Goal: Task Accomplishment & Management: Manage account settings

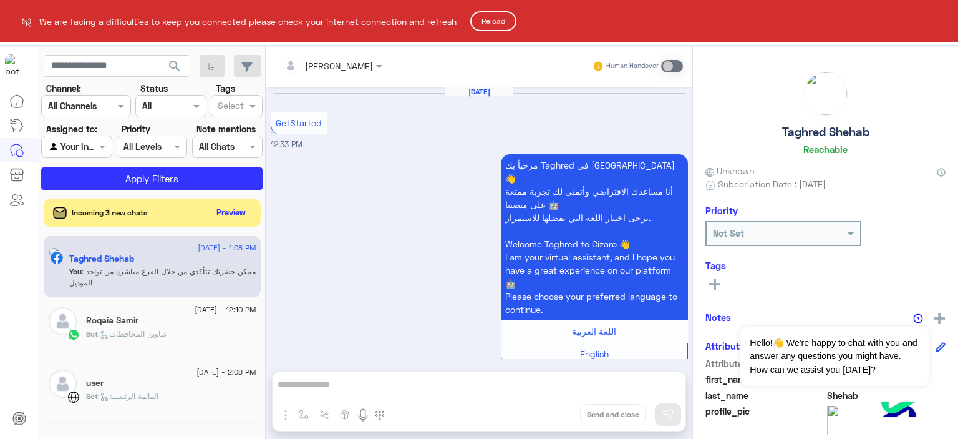
scroll to position [1318, 0]
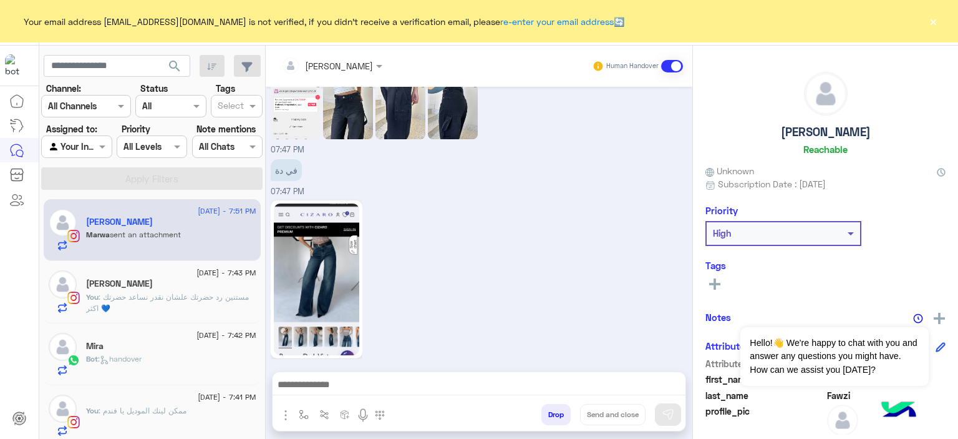
scroll to position [1081, 0]
